Goal: Check status: Check status

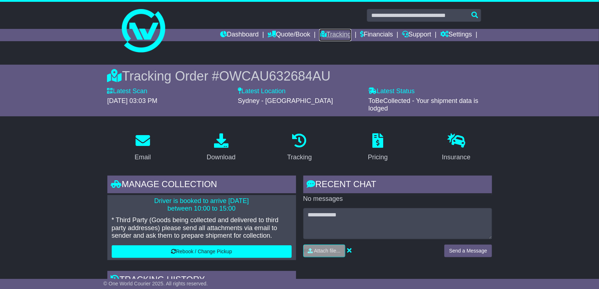
click at [326, 35] on link "Tracking" at bounding box center [335, 35] width 32 height 12
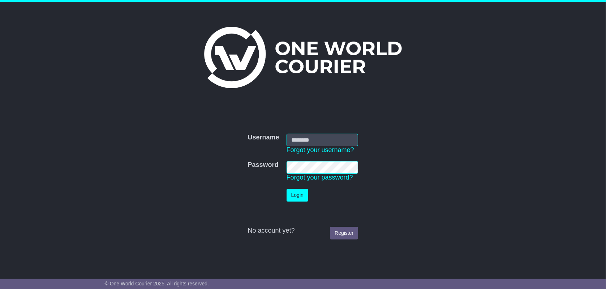
type input "**********"
click at [295, 196] on button "Login" at bounding box center [298, 195] width 22 height 13
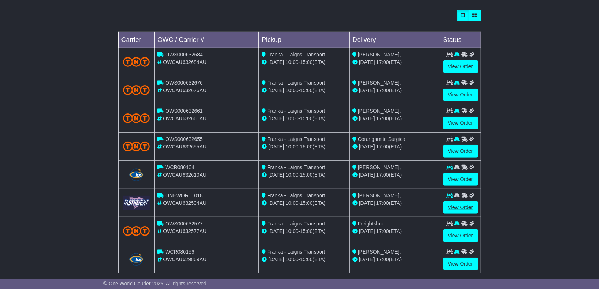
scroll to position [204, 0]
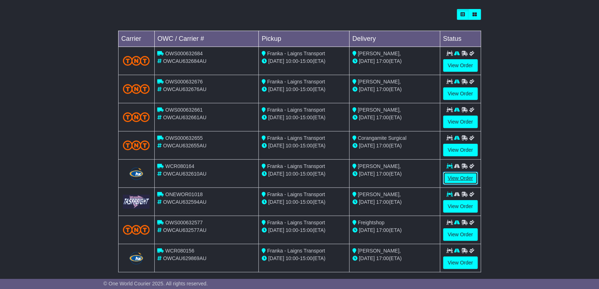
click at [458, 177] on link "View Order" at bounding box center [460, 178] width 35 height 13
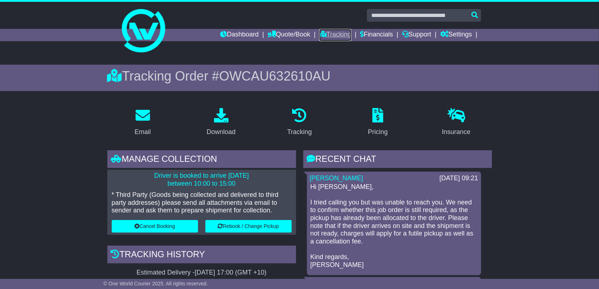
click at [329, 33] on link "Tracking" at bounding box center [335, 35] width 32 height 12
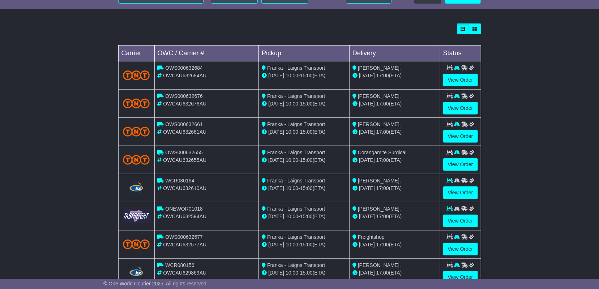
scroll to position [192, 0]
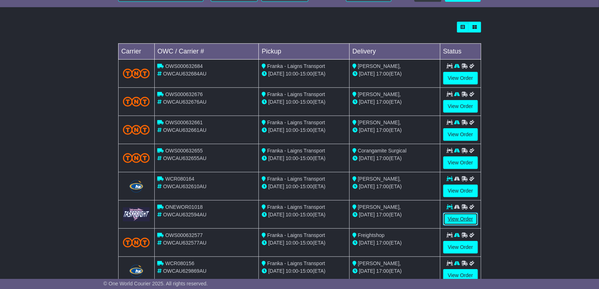
click at [457, 217] on link "View Order" at bounding box center [460, 219] width 35 height 13
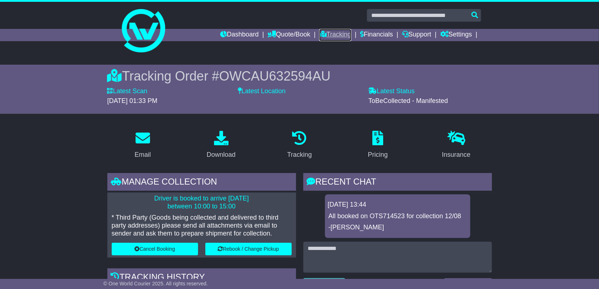
click at [333, 34] on link "Tracking" at bounding box center [335, 35] width 32 height 12
